Goal: Task Accomplishment & Management: Manage account settings

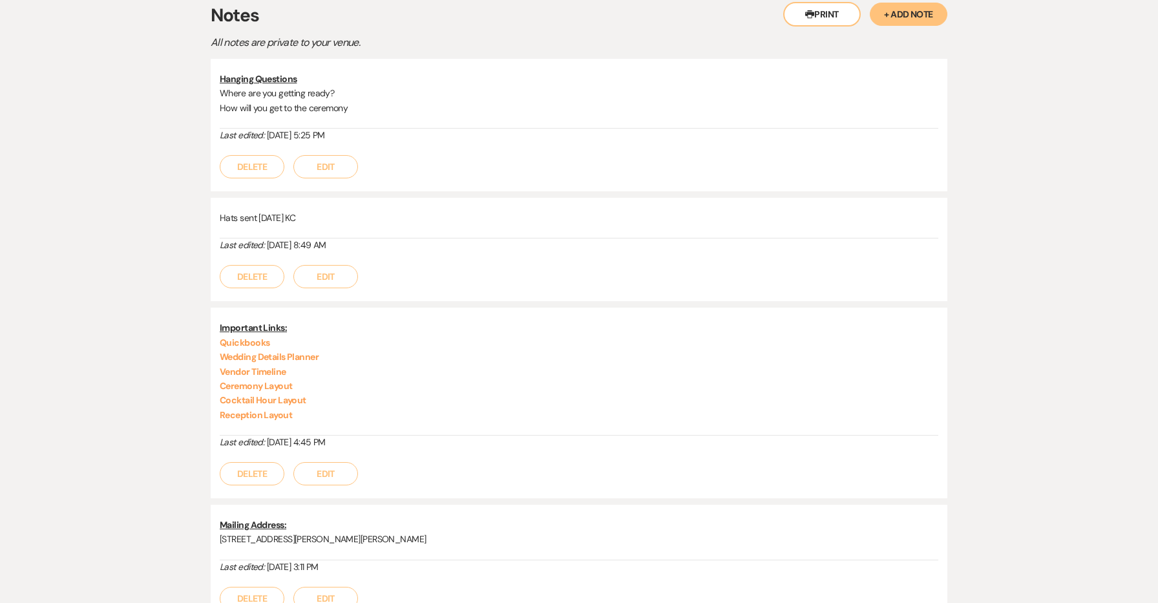
scroll to position [174, 0]
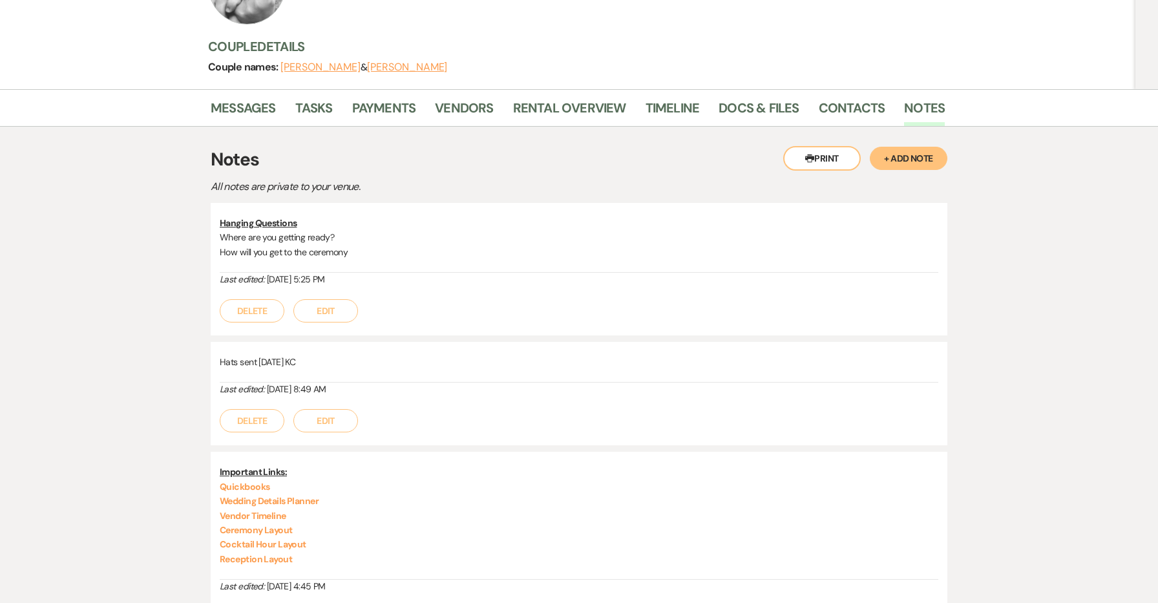
click at [338, 299] on button "Edit" at bounding box center [325, 310] width 65 height 23
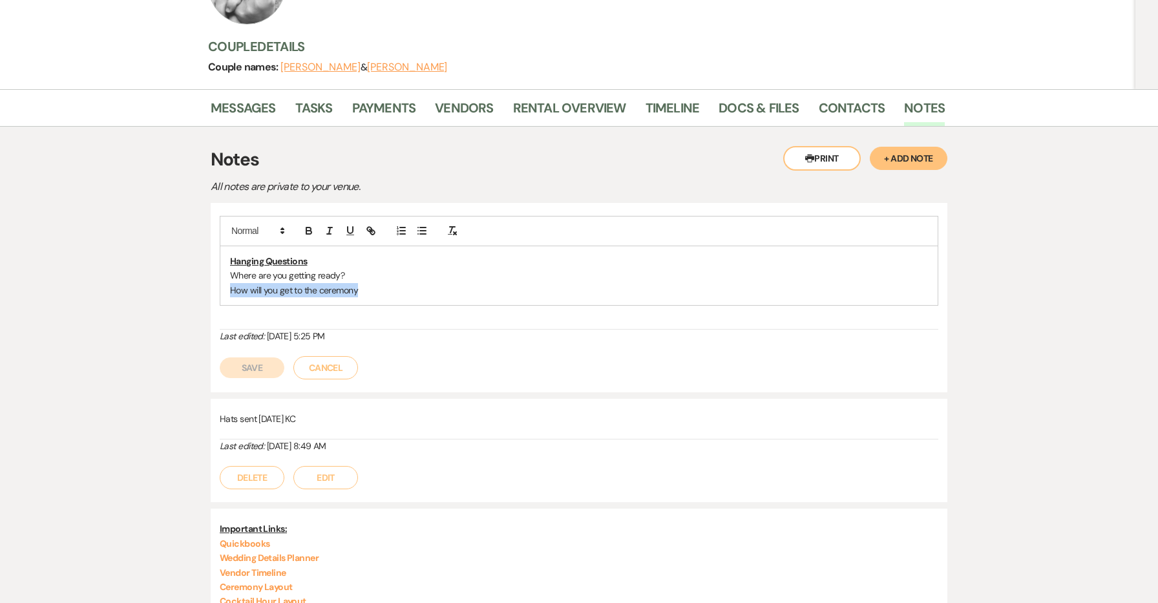
drag, startPoint x: 376, startPoint y: 256, endPoint x: 225, endPoint y: 259, distance: 151.2
click at [224, 259] on div "Hanging Questions Where are you getting ready? How will you get to the ceremony" at bounding box center [578, 275] width 717 height 59
click at [266, 357] on button "Save" at bounding box center [252, 367] width 65 height 21
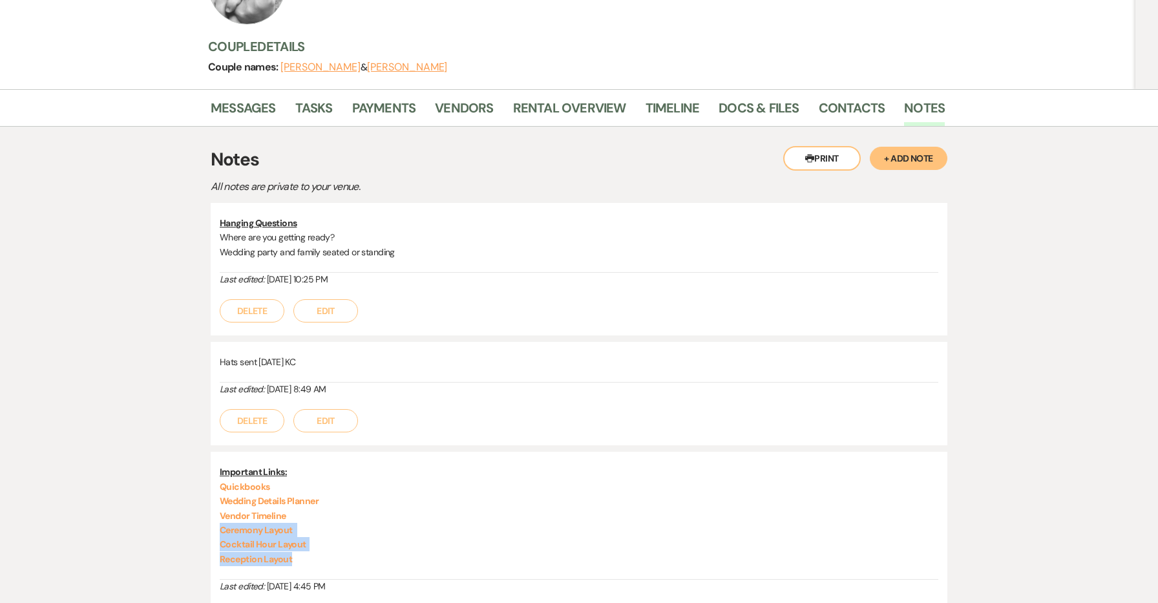
drag, startPoint x: 315, startPoint y: 523, endPoint x: 209, endPoint y: 500, distance: 107.9
click at [209, 500] on div "Messages Tasks Payments Vendors Rental Overview Timeline Docs & Files Contacts …" at bounding box center [579, 437] width 1158 height 697
copy div "Ceremony Layout Cocktail Hour Layout Reception Layout"
click at [463, 382] on div "Last edited: [DATE] 8:49 AM" at bounding box center [579, 389] width 718 height 14
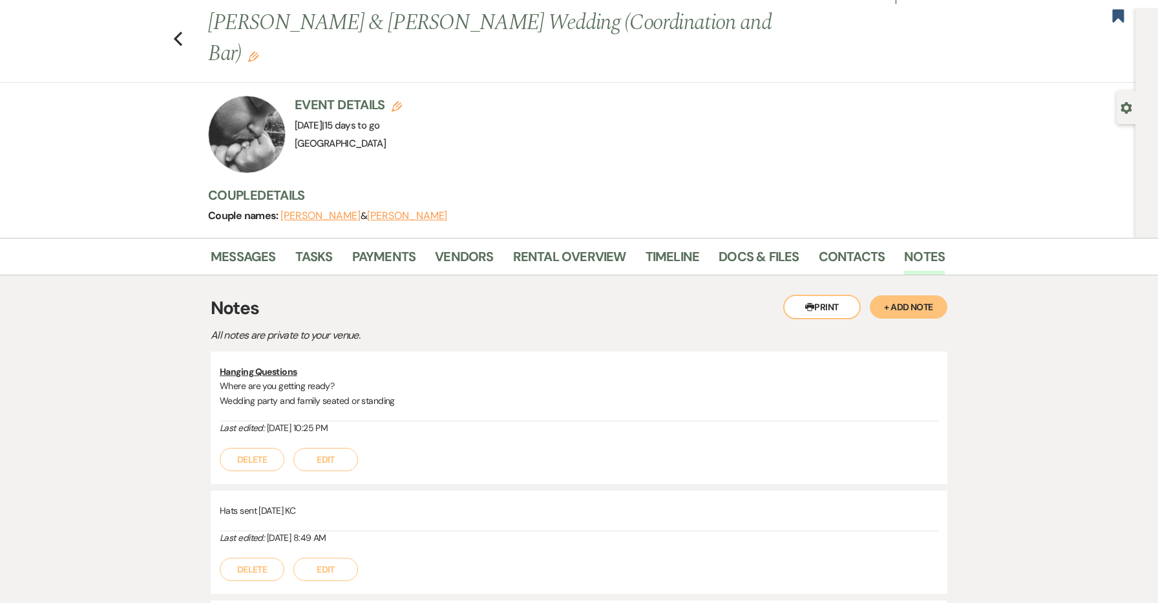
scroll to position [36, 0]
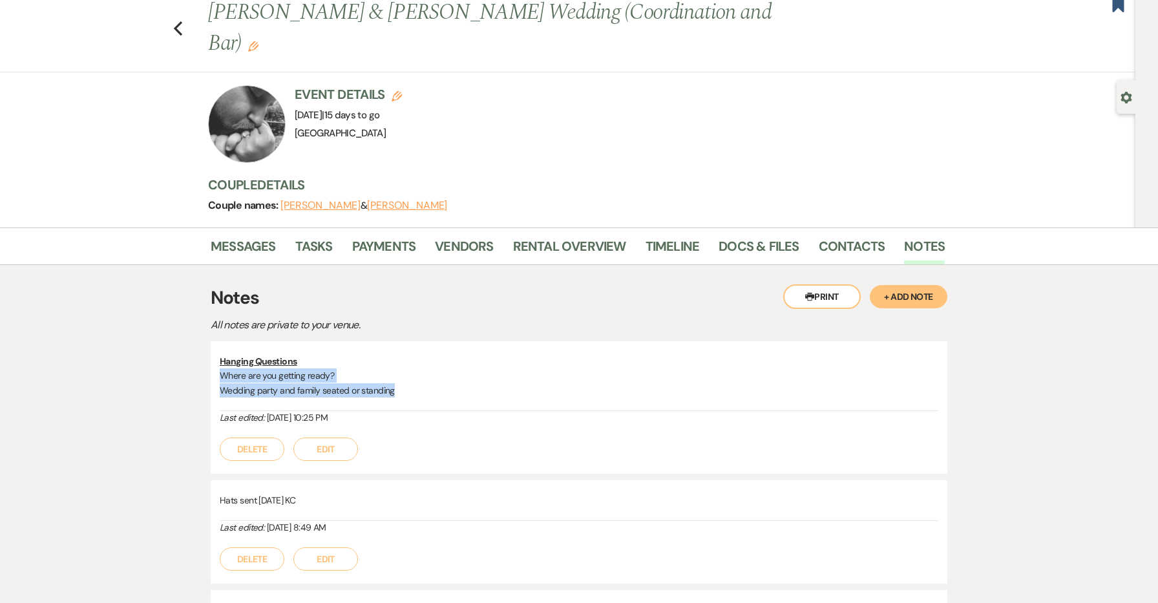
drag, startPoint x: 392, startPoint y: 355, endPoint x: 211, endPoint y: 335, distance: 182.0
click at [211, 341] on div "Hanging Questions Where are you getting ready? Wedding party and family seated …" at bounding box center [579, 407] width 737 height 132
click at [432, 341] on div "Hanging Questions Where are you getting ready? Wedding party and family seated …" at bounding box center [579, 407] width 737 height 132
click at [245, 236] on link "Messages" at bounding box center [243, 250] width 65 height 28
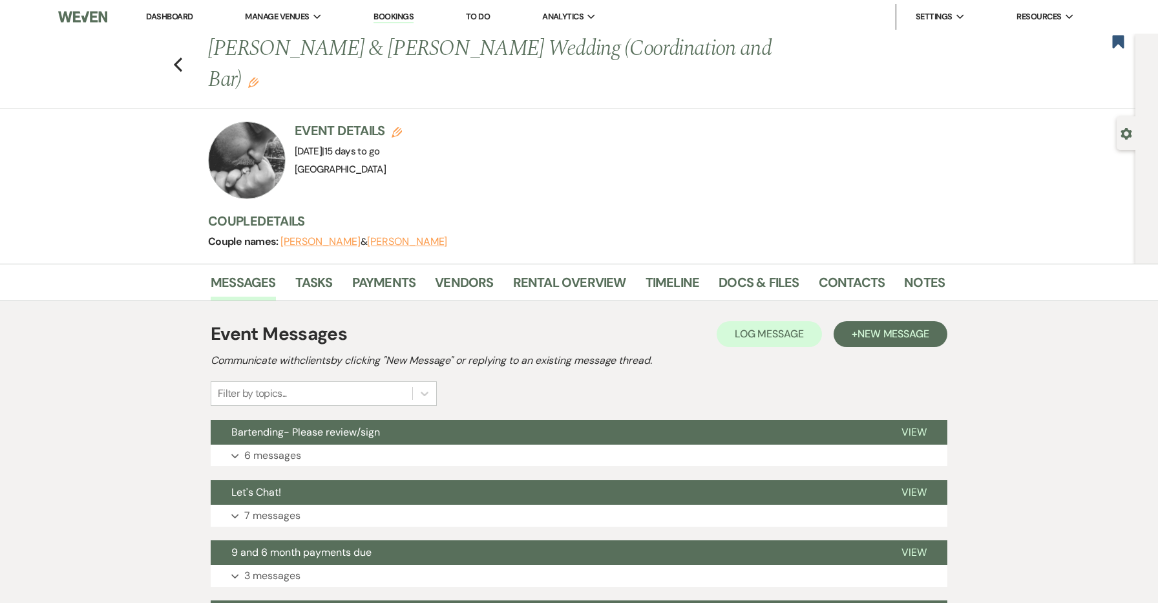
click at [172, 16] on link "Dashboard" at bounding box center [169, 16] width 47 height 11
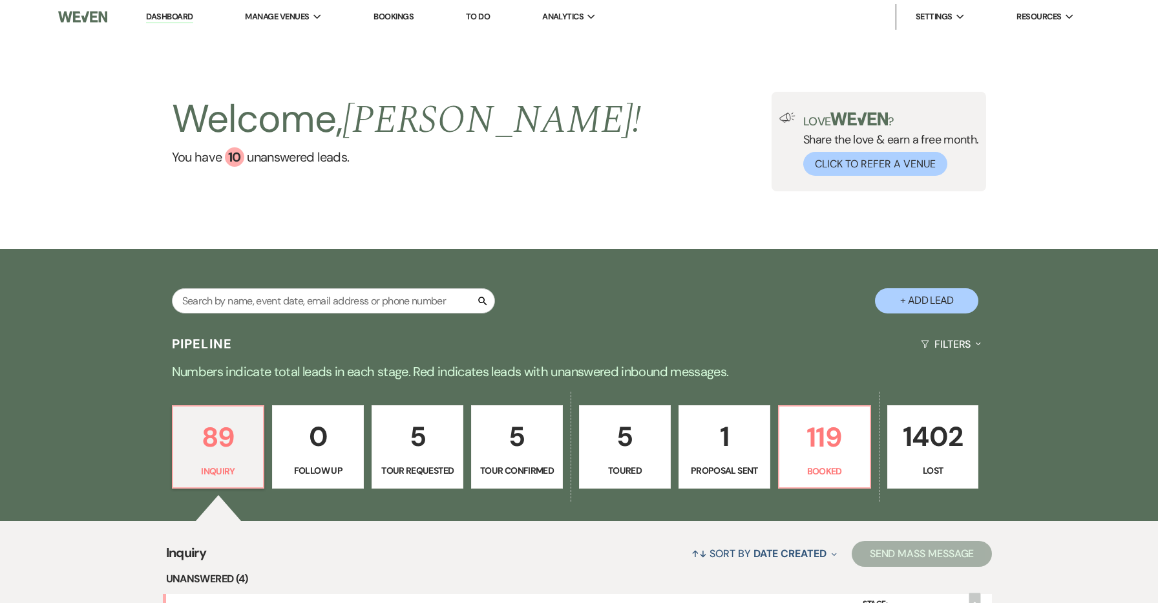
scroll to position [219, 0]
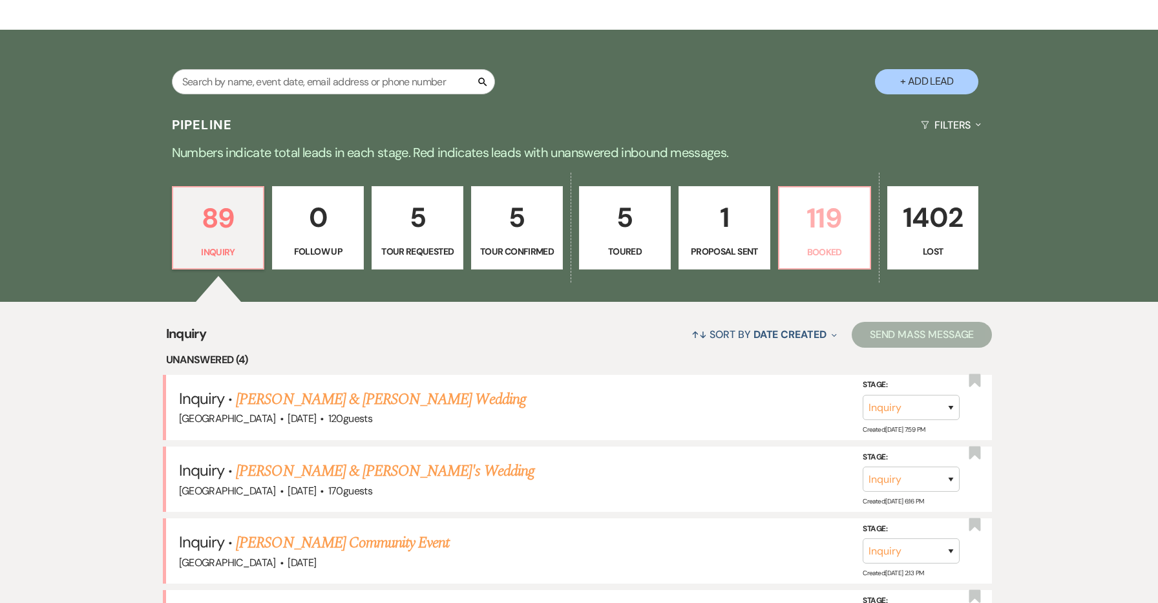
click at [822, 231] on p "119" at bounding box center [824, 217] width 75 height 43
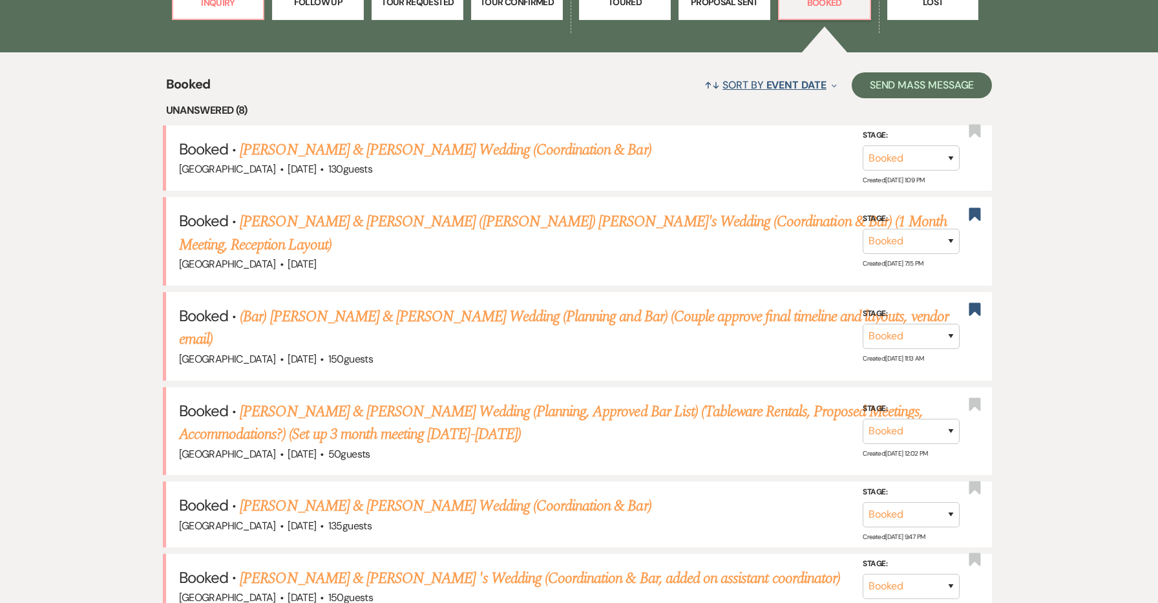
scroll to position [470, 0]
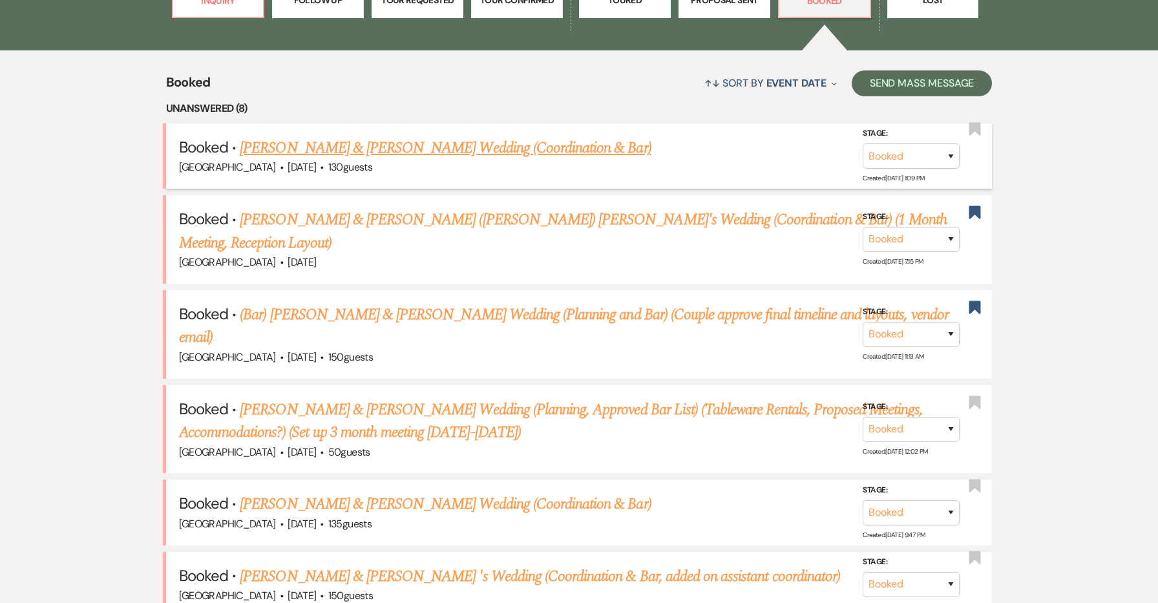
click at [587, 147] on link "[PERSON_NAME] & [PERSON_NAME] Wedding (Coordination & Bar)" at bounding box center [445, 147] width 411 height 23
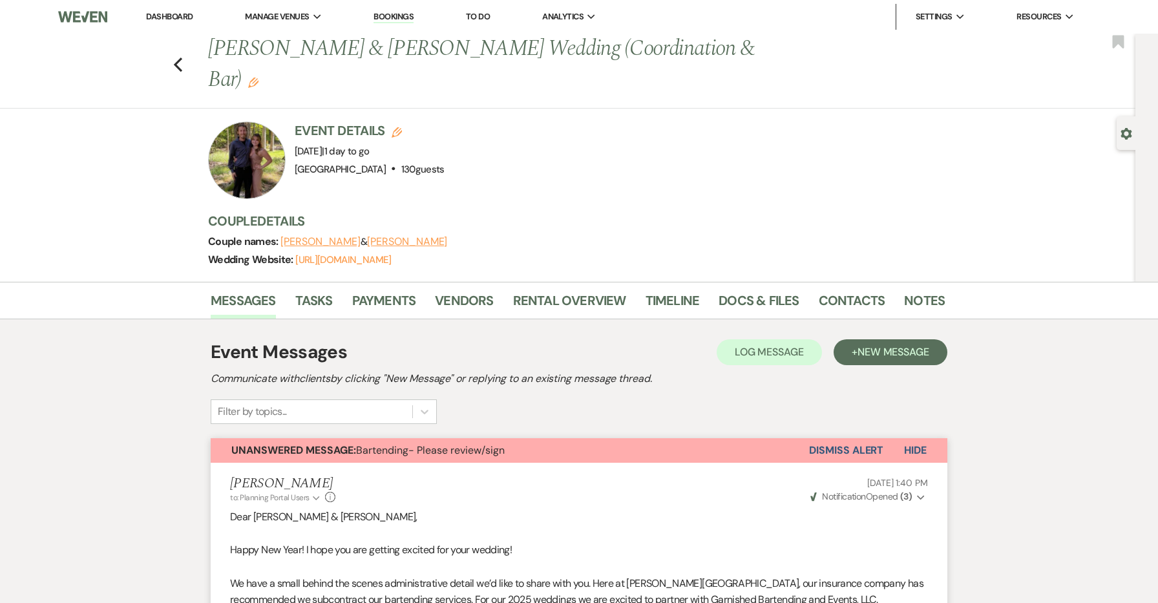
click at [569, 459] on button "Unanswered Message: Bartending- Please review/sign" at bounding box center [510, 450] width 598 height 25
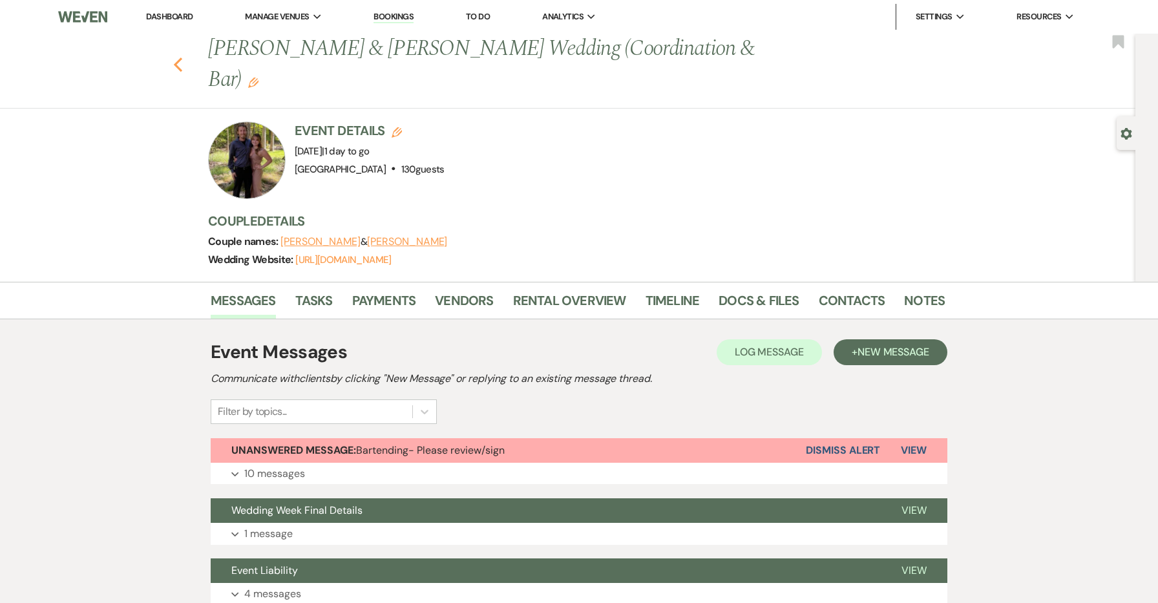
click at [175, 61] on icon "Previous" at bounding box center [178, 65] width 10 height 16
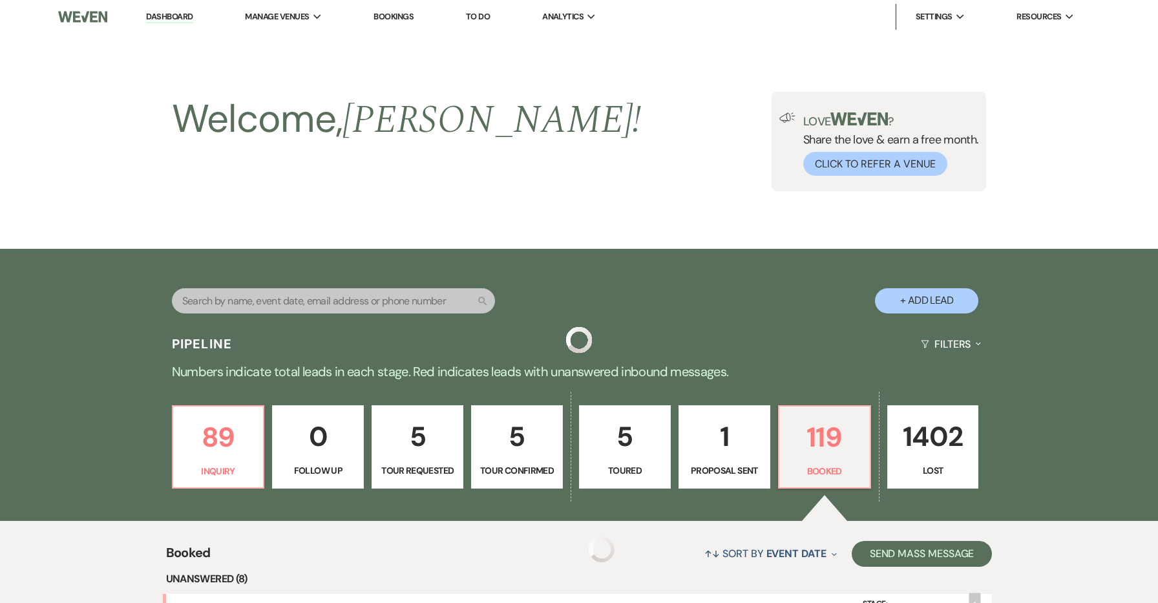
scroll to position [470, 0]
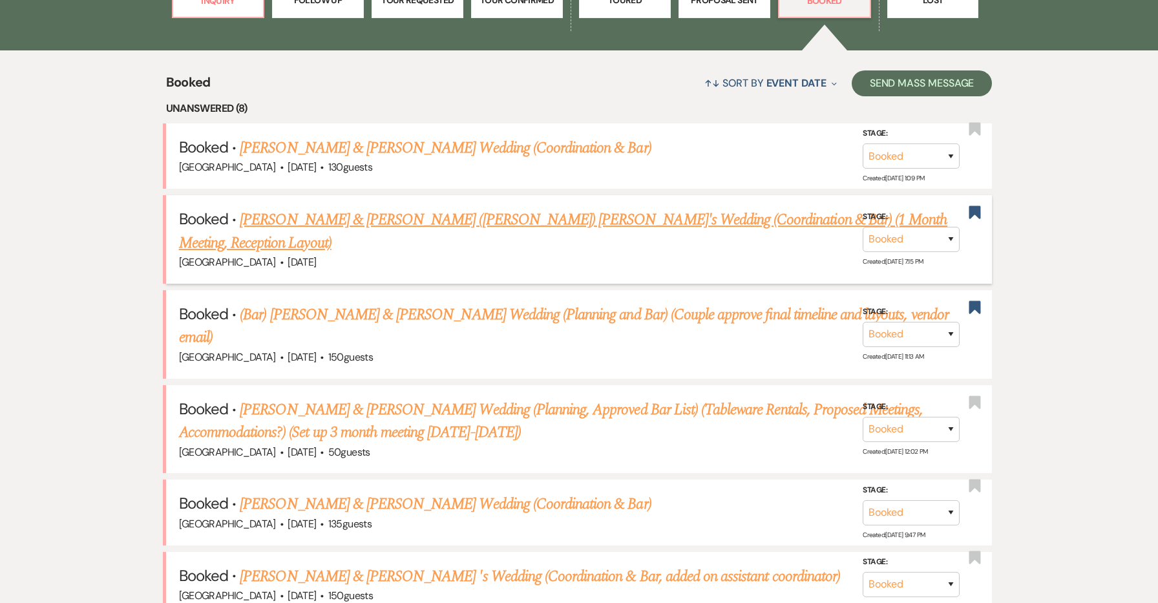
click at [424, 211] on link "[PERSON_NAME] & [PERSON_NAME] ([PERSON_NAME]) [PERSON_NAME]'s Wedding (Coordina…" at bounding box center [563, 231] width 769 height 47
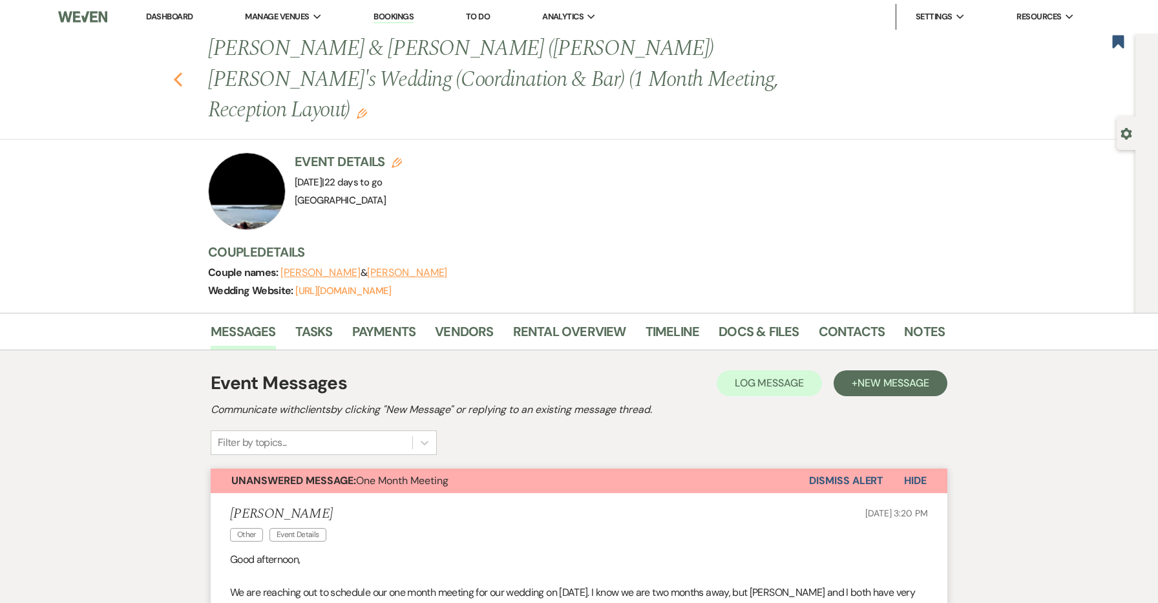
click at [180, 69] on button "Previous" at bounding box center [178, 78] width 10 height 18
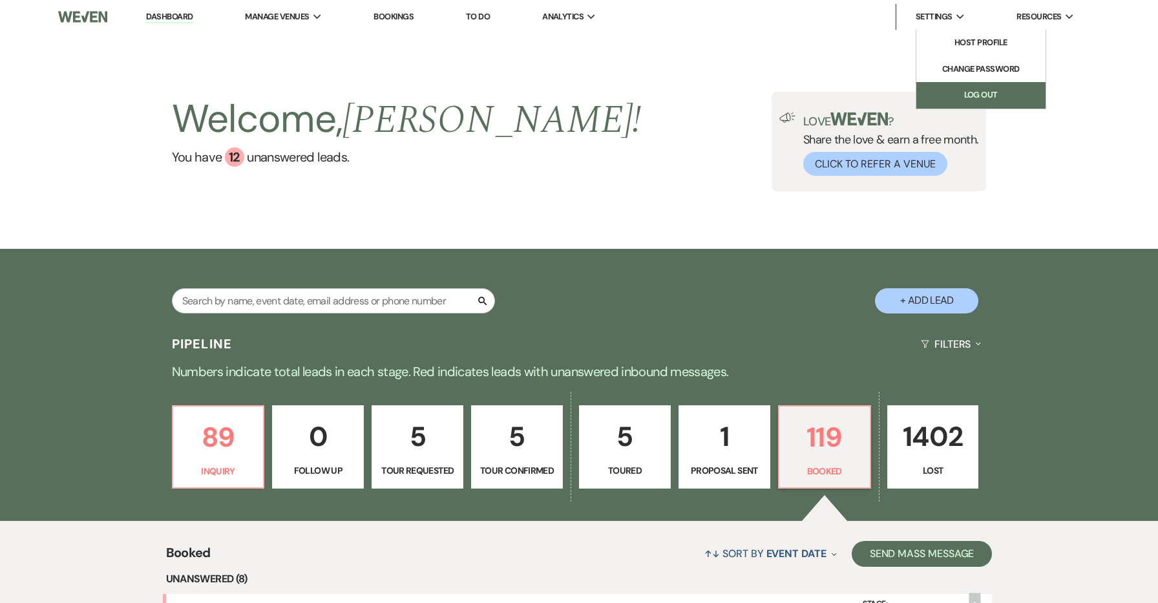
click at [966, 83] on link "Log Out" at bounding box center [980, 95] width 129 height 26
